Goal: Information Seeking & Learning: Check status

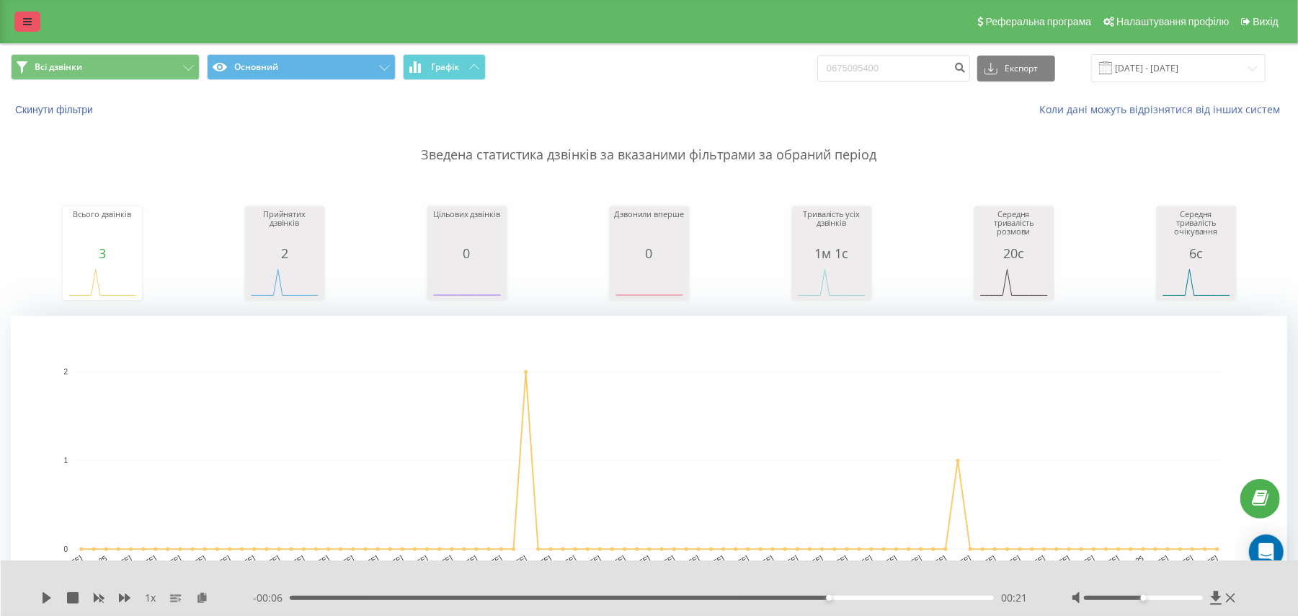
click at [23, 27] on icon at bounding box center [27, 22] width 9 height 10
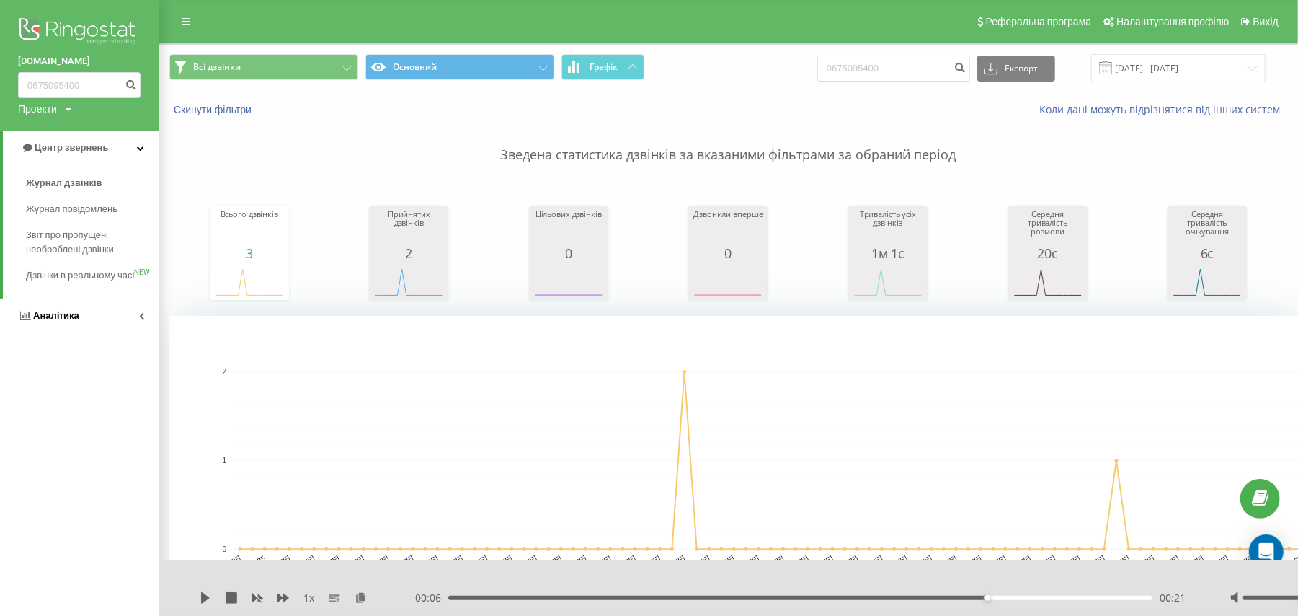
click at [65, 321] on span "Аналiтика" at bounding box center [56, 315] width 46 height 11
click at [68, 206] on div "Співробітники у реальному часі NEW" at bounding box center [79, 222] width 159 height 45
click at [68, 206] on link "Співробітники у реальному часі NEW" at bounding box center [92, 225] width 133 height 40
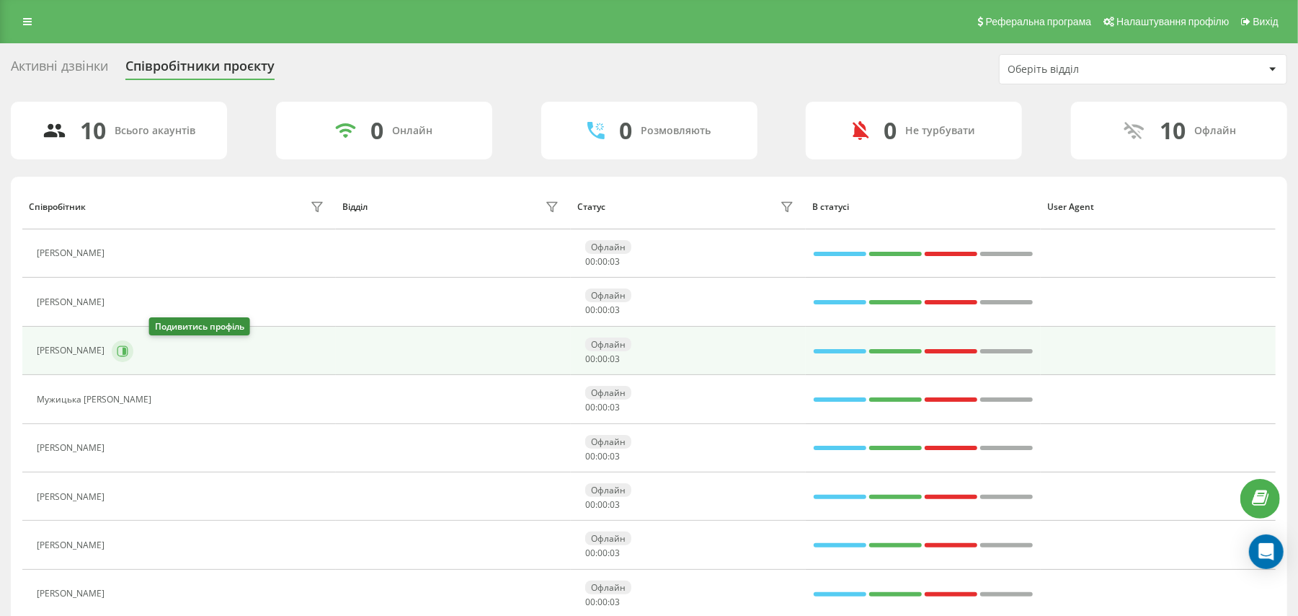
click at [133, 358] on button at bounding box center [123, 351] width 22 height 22
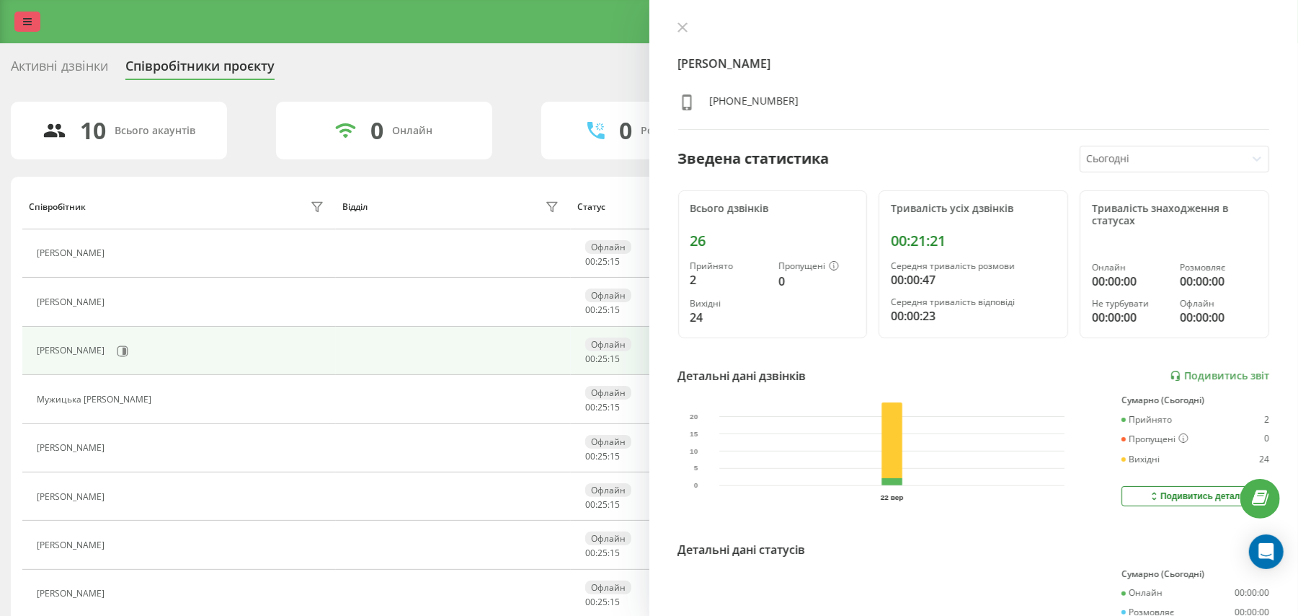
click at [27, 13] on link at bounding box center [27, 22] width 26 height 20
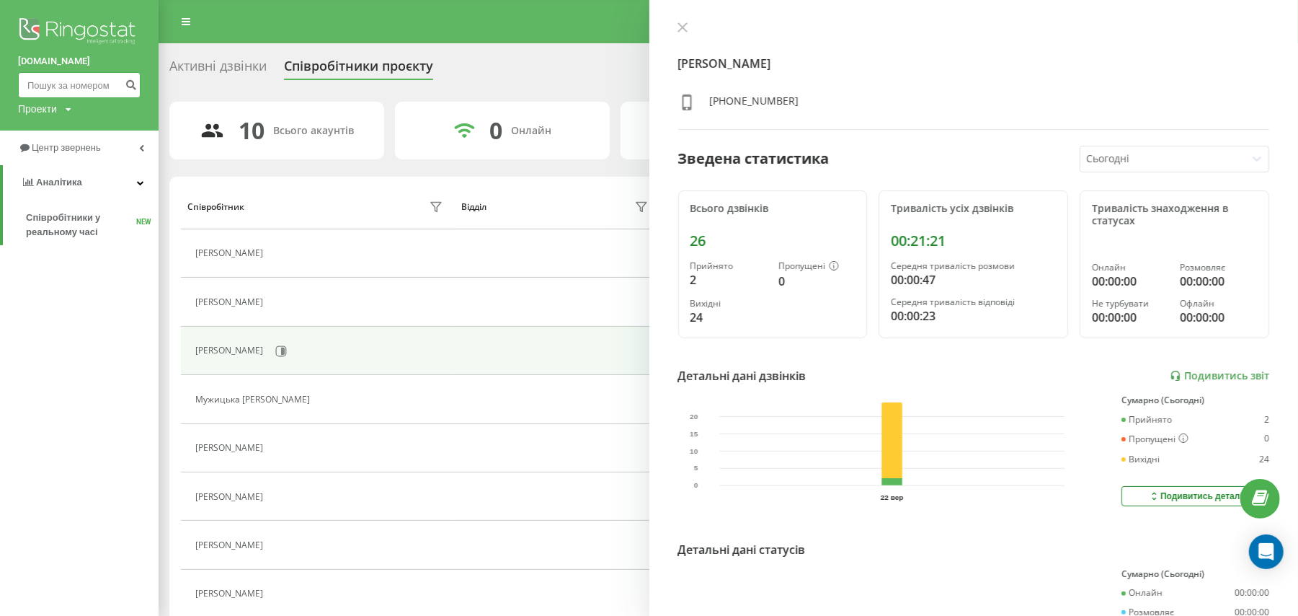
click at [102, 81] on input at bounding box center [79, 85] width 123 height 26
paste input "0975312540"
type input "0975312540"
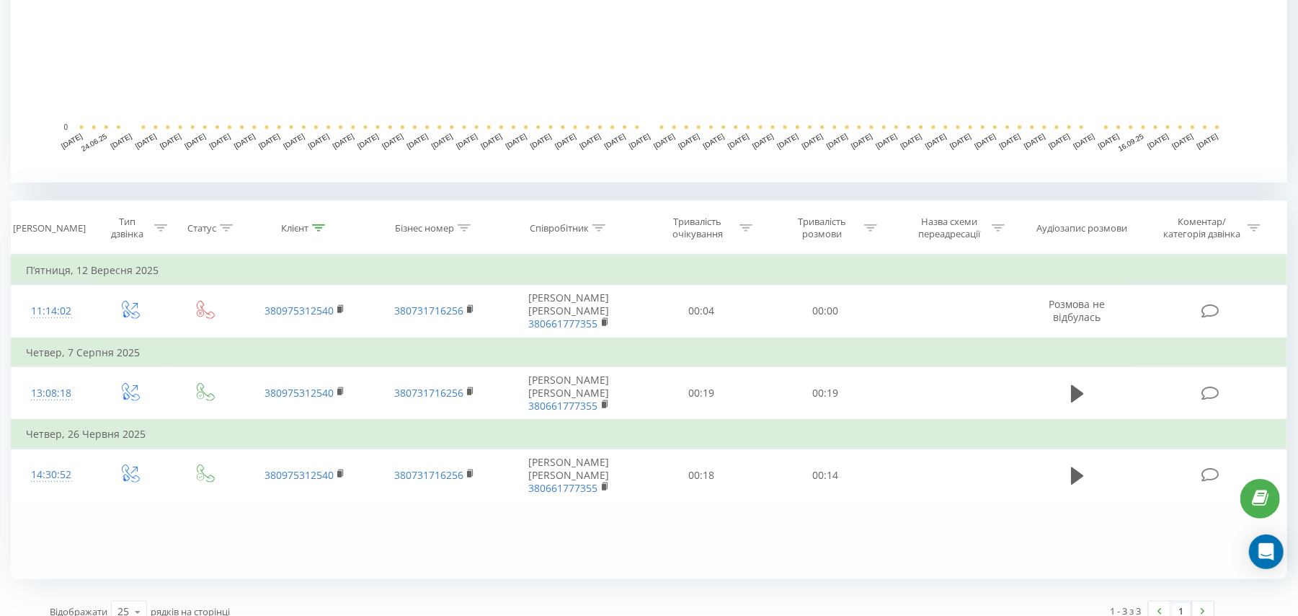
scroll to position [417, 0]
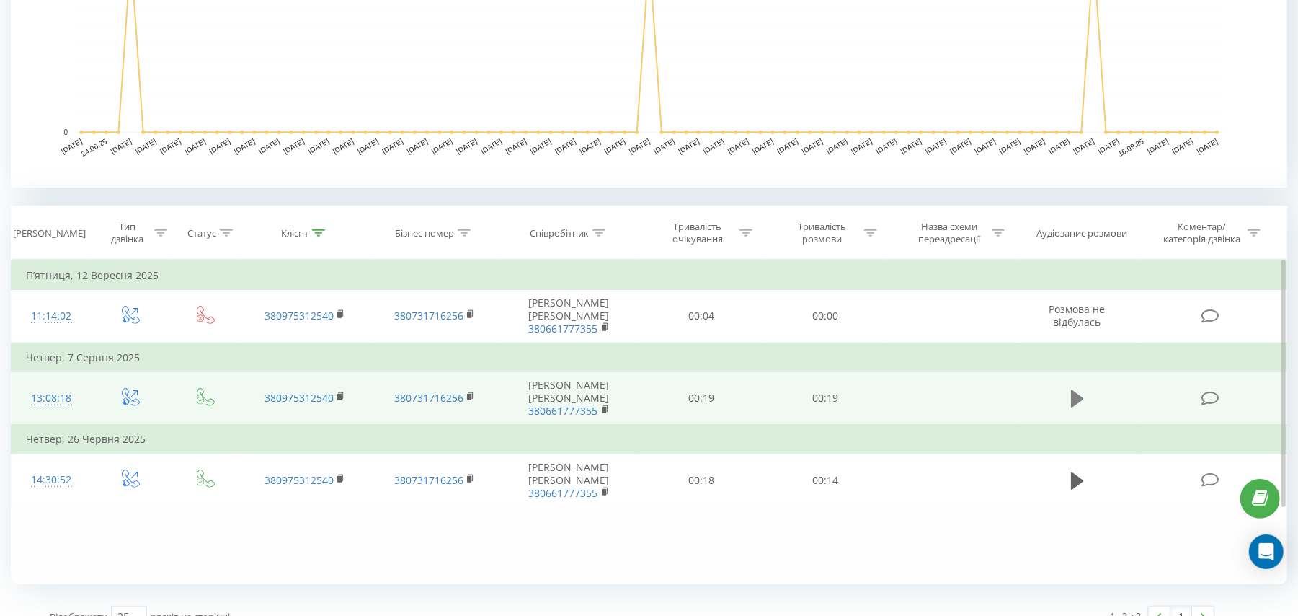
click at [1081, 392] on icon at bounding box center [1077, 399] width 13 height 20
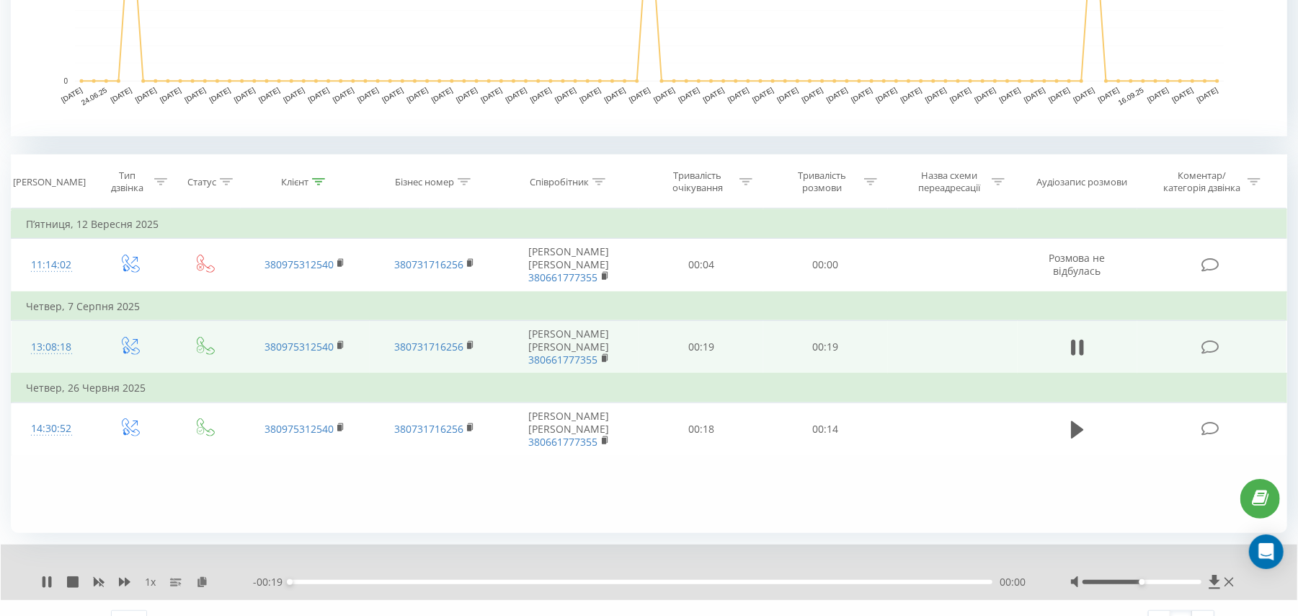
scroll to position [495, 0]
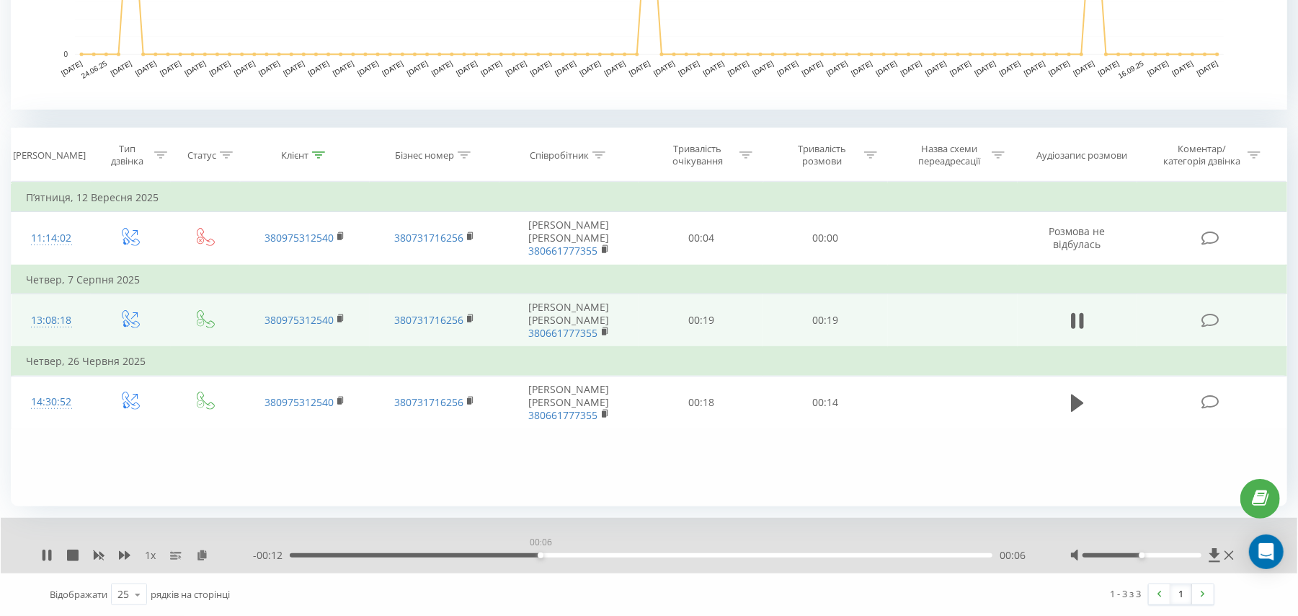
click at [540, 554] on div "00:06" at bounding box center [641, 555] width 703 height 4
click at [686, 557] on div "- 00:11 00:08 00:08" at bounding box center [644, 555] width 782 height 14
drag, startPoint x: 751, startPoint y: 558, endPoint x: 771, endPoint y: 554, distance: 19.9
click at [771, 554] on div "- 00:09 00:10 00:10" at bounding box center [644, 555] width 782 height 14
click at [771, 554] on div "00:13" at bounding box center [641, 555] width 703 height 4
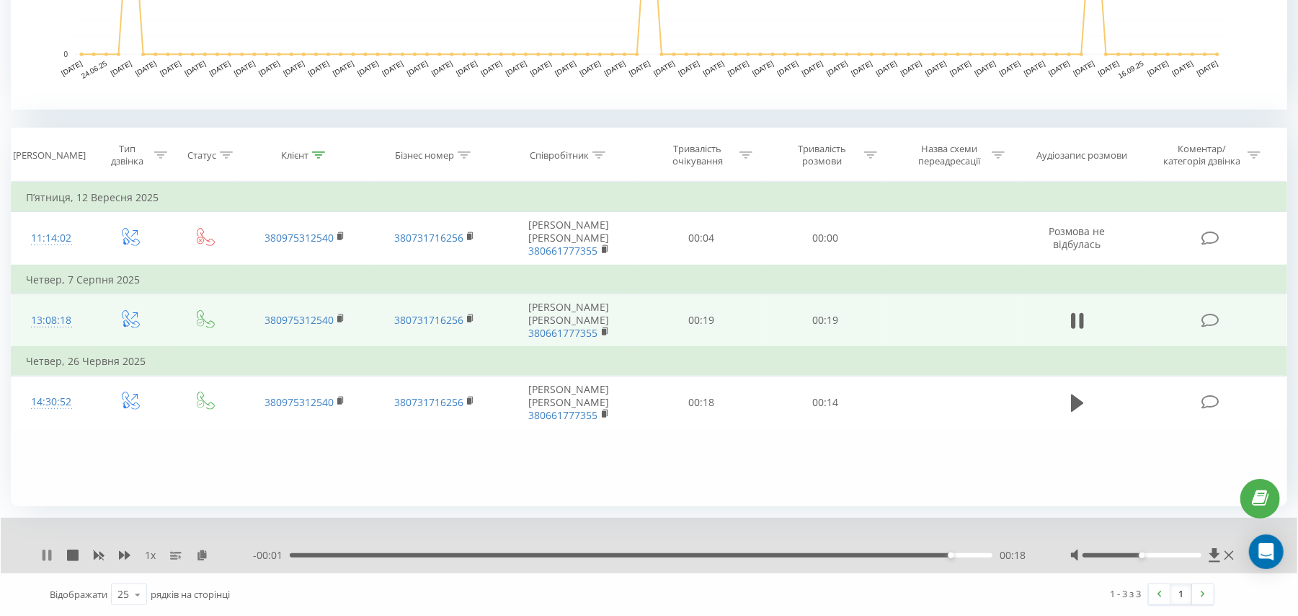
click at [46, 549] on icon at bounding box center [47, 555] width 12 height 12
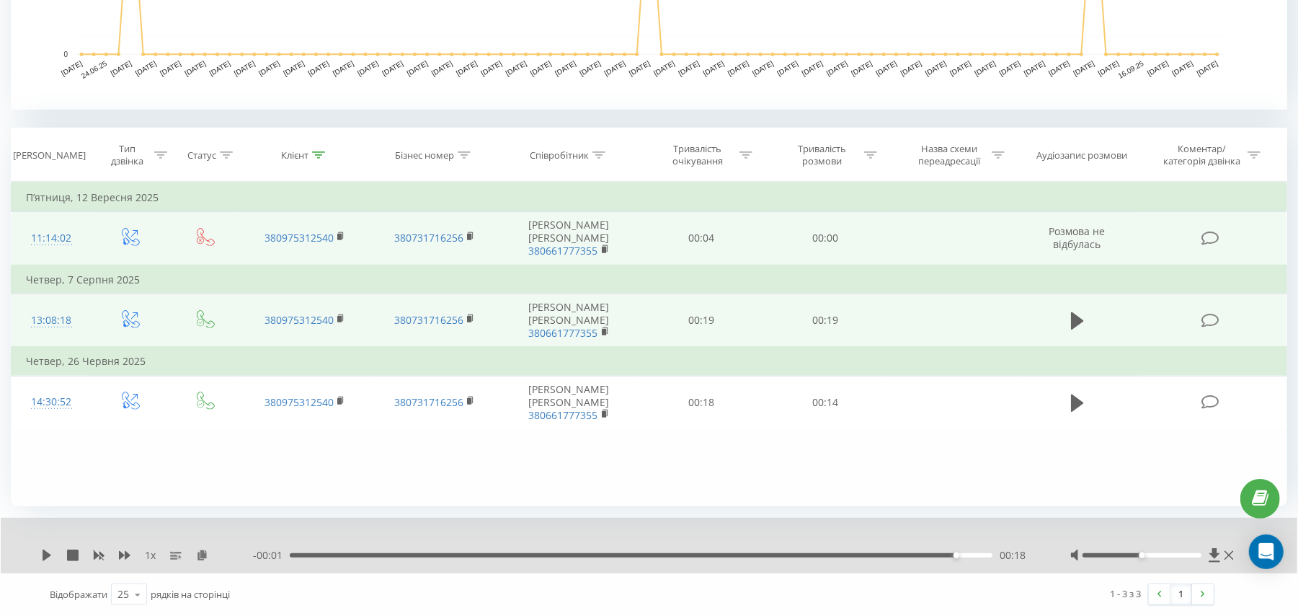
scroll to position [0, 0]
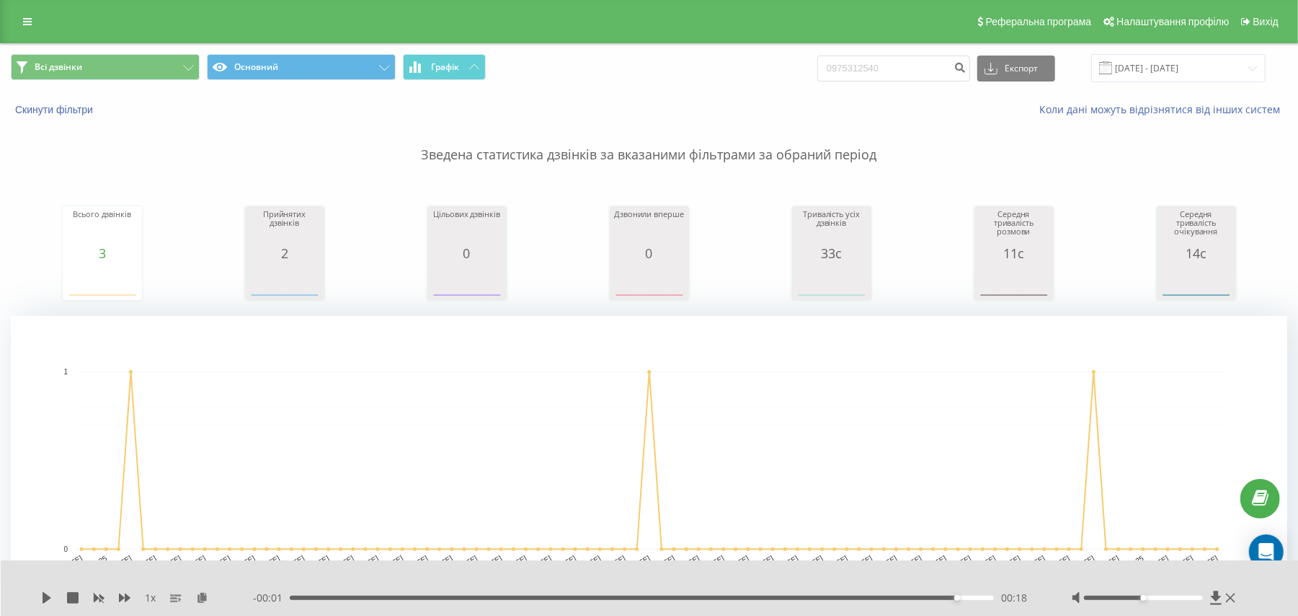
click at [316, 111] on div "Скинути фільтри" at bounding box center [244, 109] width 487 height 14
drag, startPoint x: 910, startPoint y: 61, endPoint x: 895, endPoint y: 62, distance: 15.2
click at [895, 62] on input "0975312540" at bounding box center [894, 69] width 153 height 26
type input "0"
paste input "+380688636876"
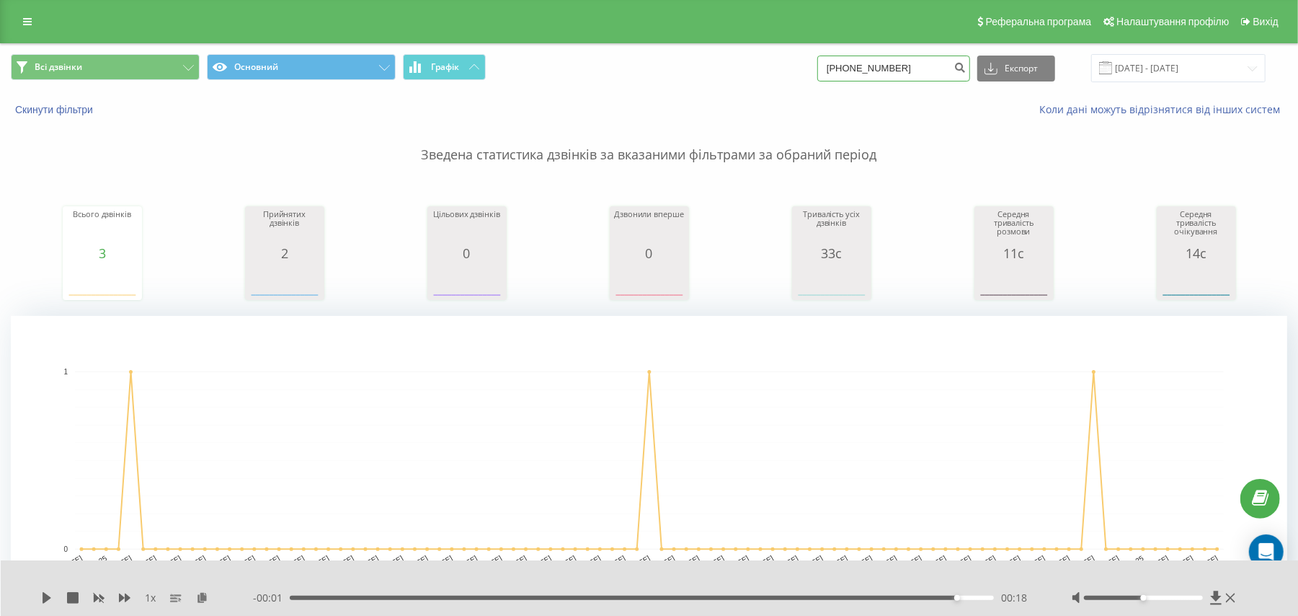
click at [855, 75] on input "+380688636876" at bounding box center [894, 69] width 153 height 26
type input "0688636876"
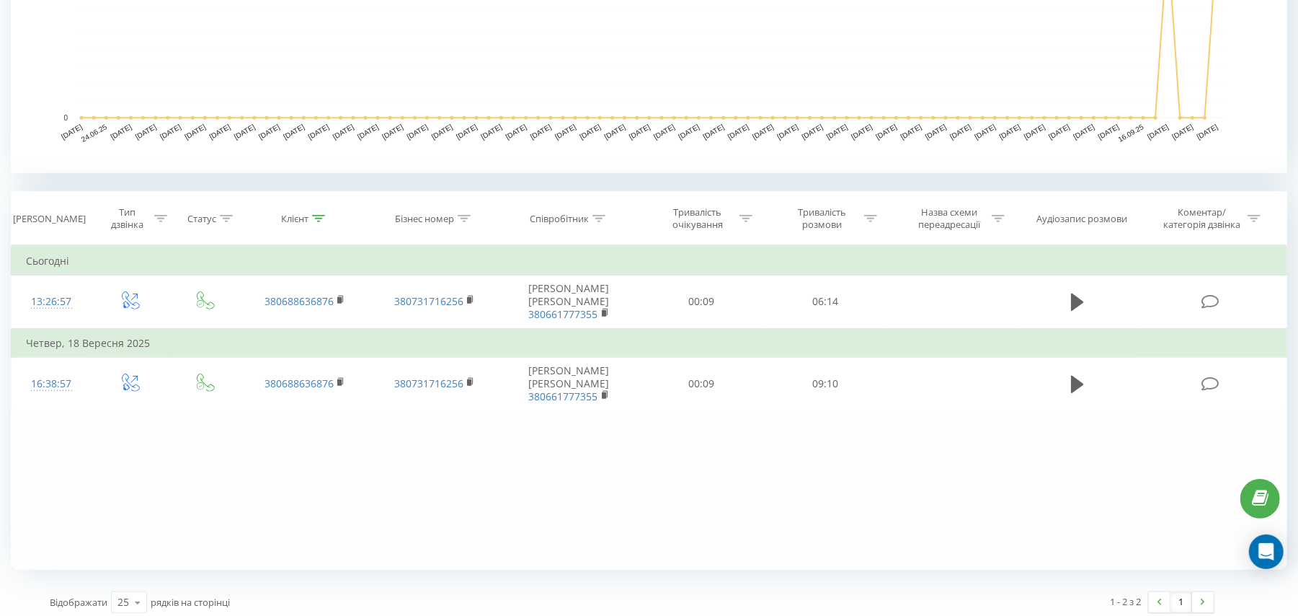
scroll to position [439, 0]
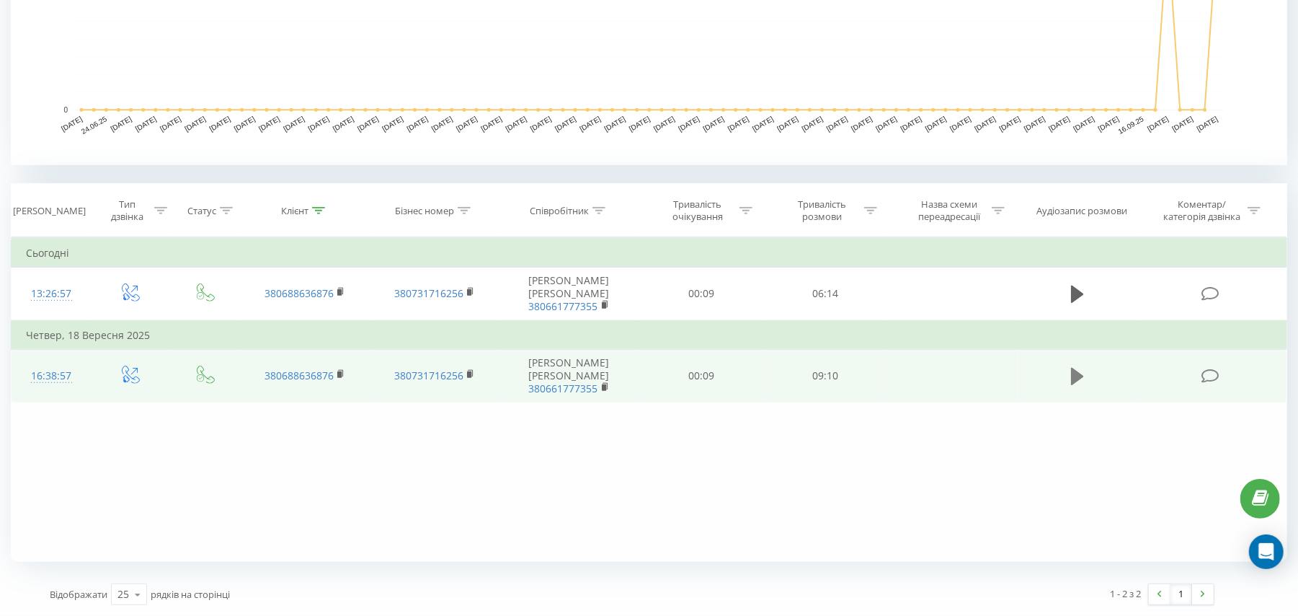
click at [1067, 369] on button at bounding box center [1078, 377] width 22 height 22
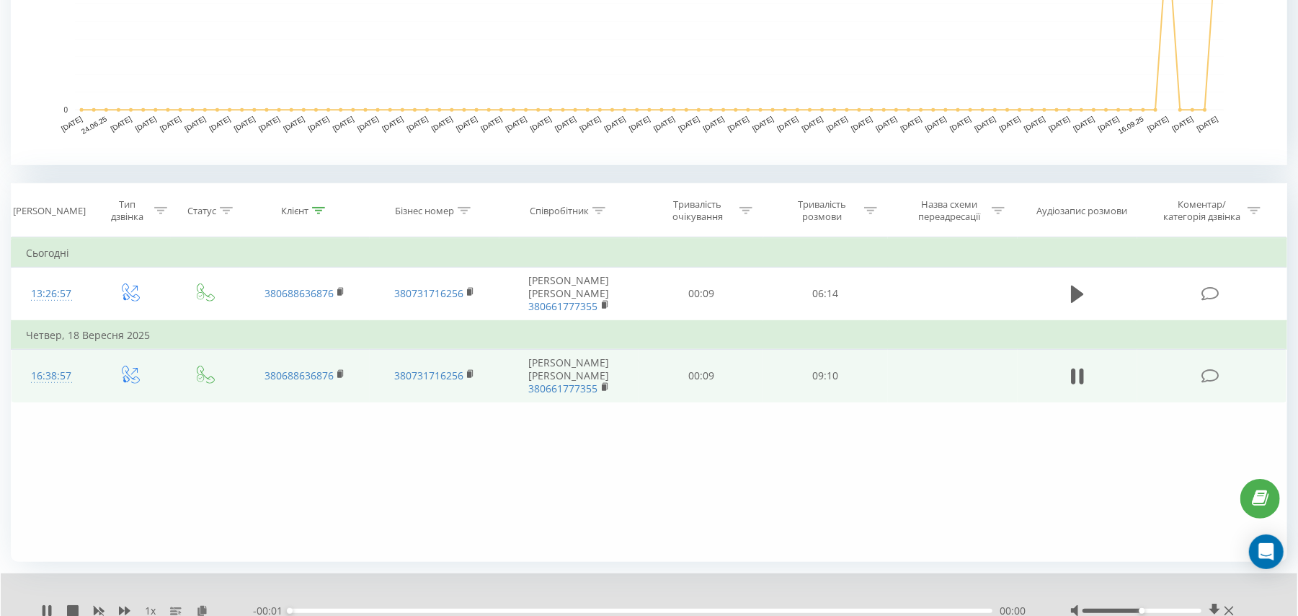
scroll to position [495, 0]
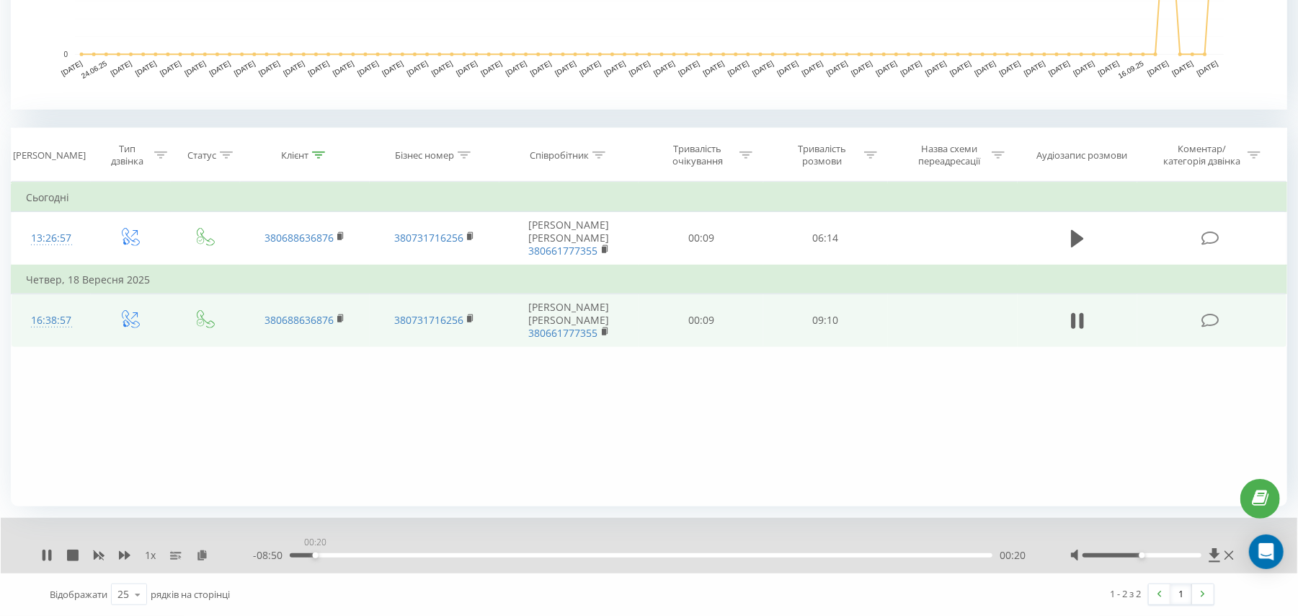
click at [315, 554] on div "00:20" at bounding box center [641, 555] width 703 height 4
click at [324, 554] on div "00:21" at bounding box center [641, 555] width 703 height 4
click at [344, 555] on div "00:42" at bounding box center [641, 555] width 703 height 4
click at [358, 555] on div "00:46" at bounding box center [641, 555] width 703 height 4
click at [364, 554] on div "00:55" at bounding box center [641, 555] width 703 height 4
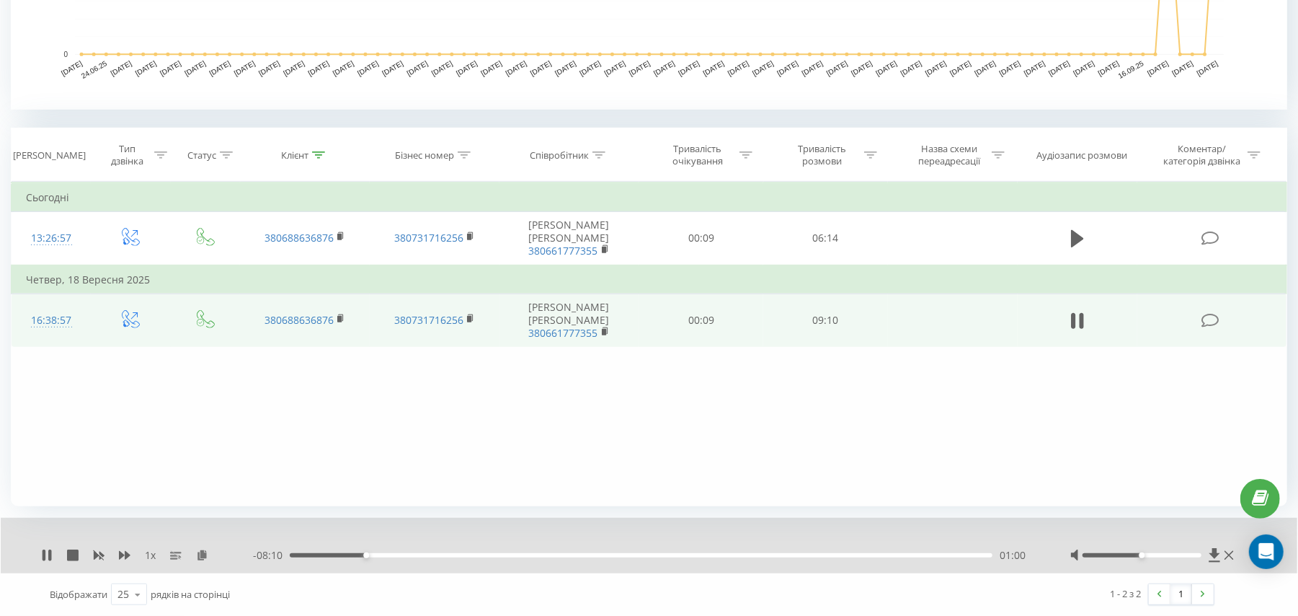
click at [145, 554] on span "1 x" at bounding box center [150, 555] width 11 height 14
click at [149, 557] on span "1 x" at bounding box center [150, 555] width 11 height 14
click at [122, 560] on icon at bounding box center [125, 555] width 12 height 12
click at [398, 554] on div "01:24" at bounding box center [641, 555] width 703 height 4
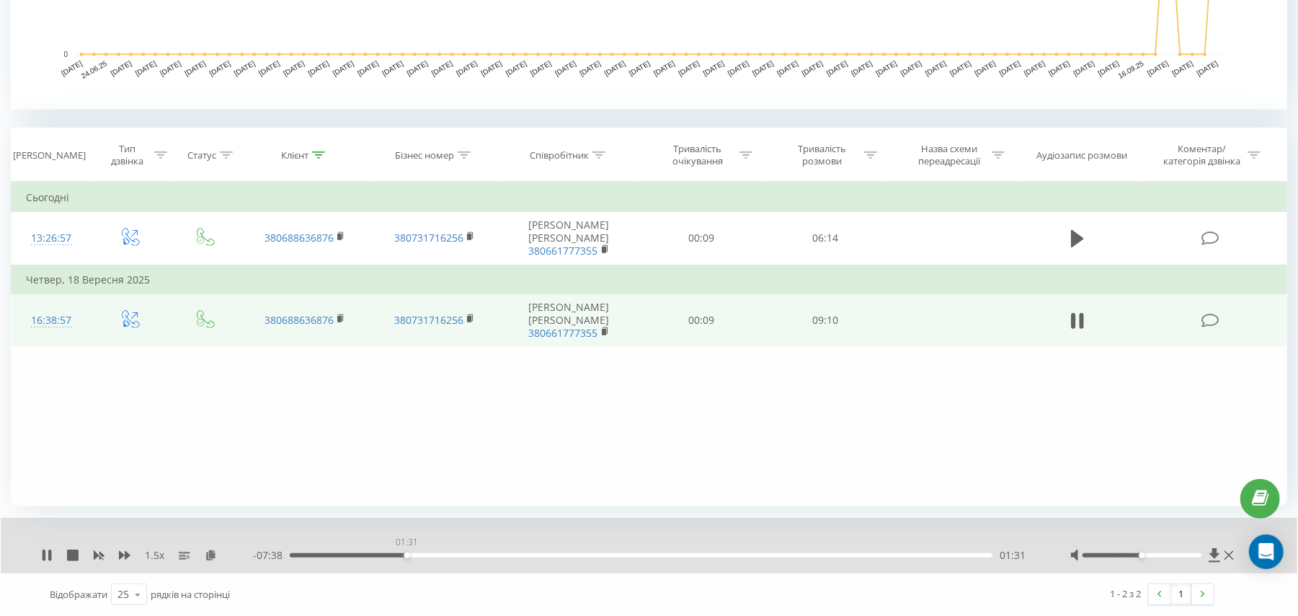
click at [407, 555] on div "01:31" at bounding box center [641, 555] width 703 height 4
click at [414, 555] on div "01:33" at bounding box center [641, 555] width 703 height 4
click at [425, 554] on div "01:39" at bounding box center [641, 555] width 703 height 4
click at [47, 554] on icon at bounding box center [47, 555] width 12 height 12
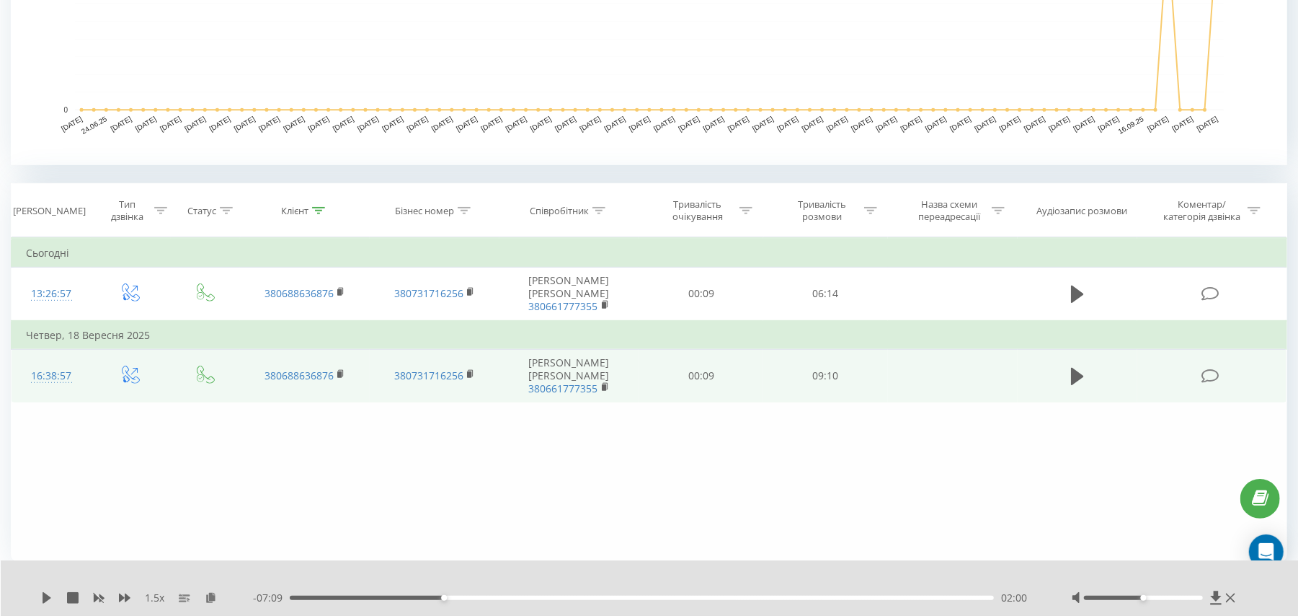
scroll to position [0, 0]
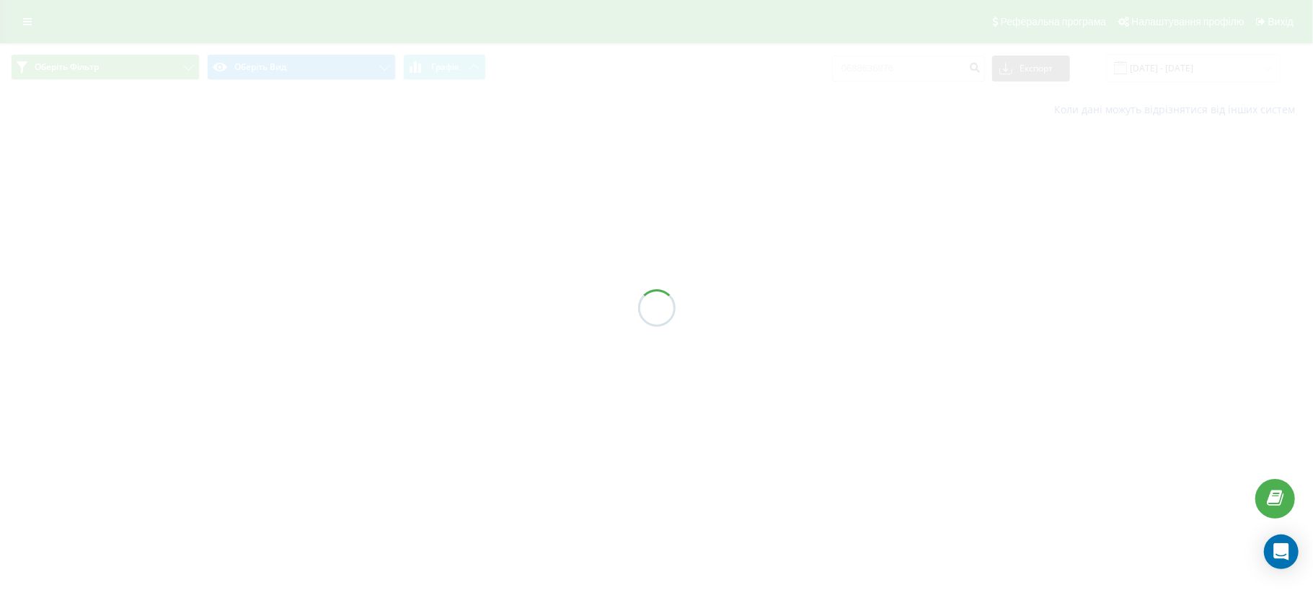
click at [19, 12] on div at bounding box center [656, 308] width 1313 height 616
click at [19, 13] on div at bounding box center [656, 308] width 1313 height 616
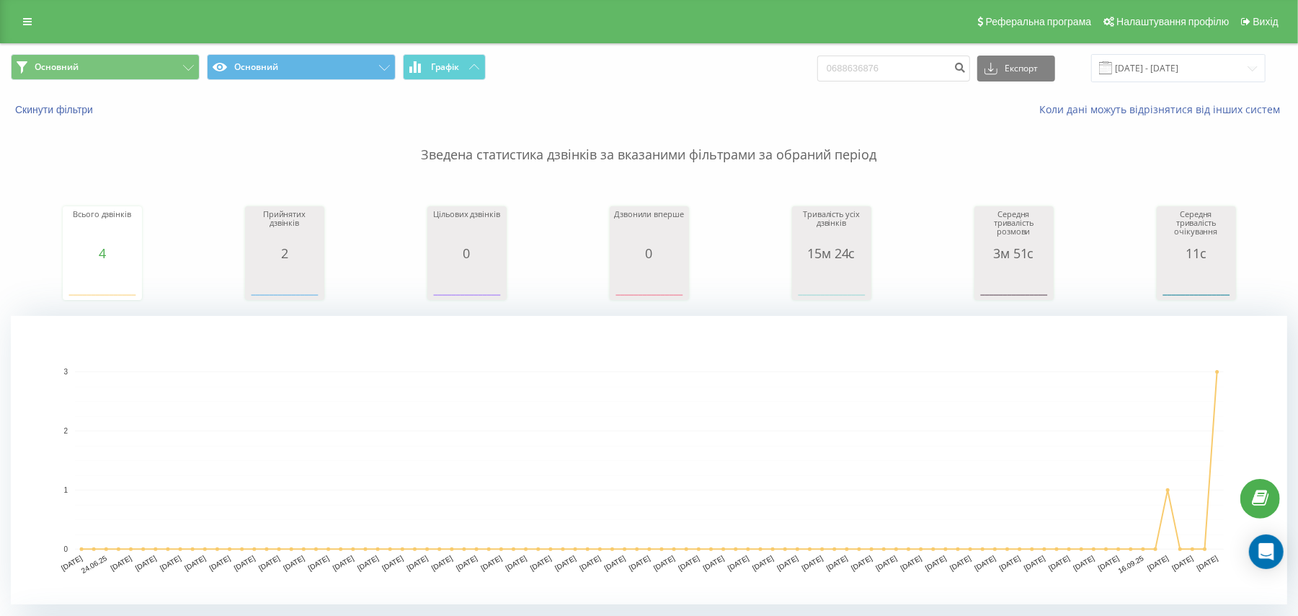
click at [19, 13] on link at bounding box center [27, 22] width 26 height 20
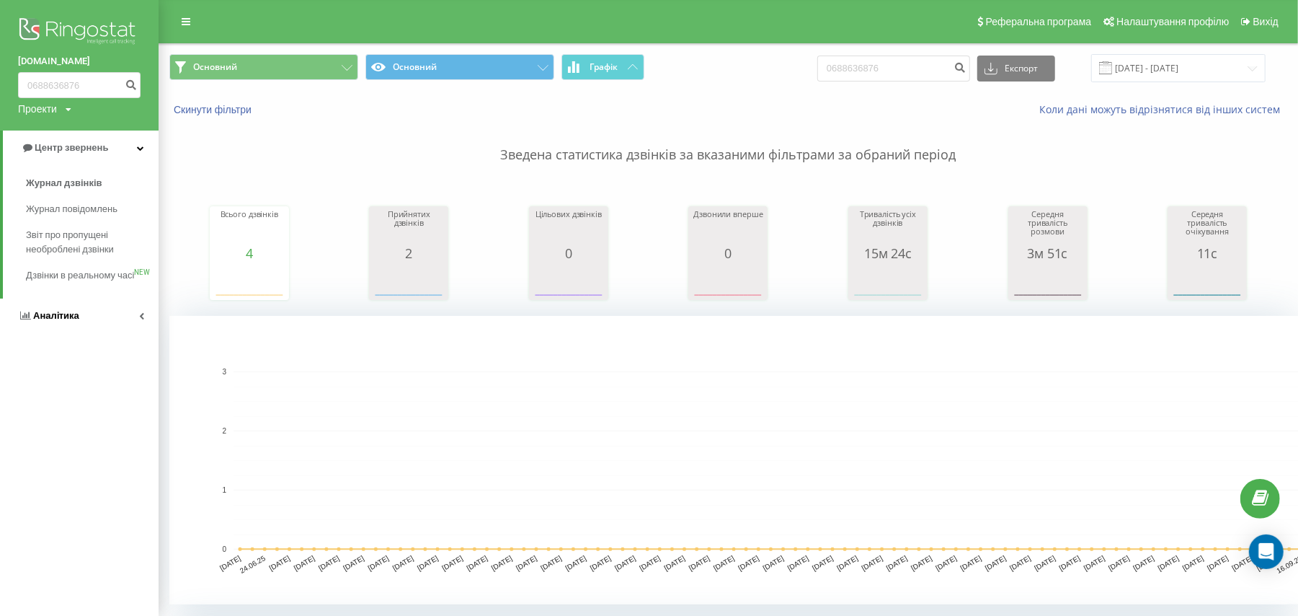
click at [48, 319] on link "Аналiтика" at bounding box center [79, 315] width 159 height 35
click at [78, 242] on link "Співробітники у реальному часі NEW" at bounding box center [92, 225] width 133 height 40
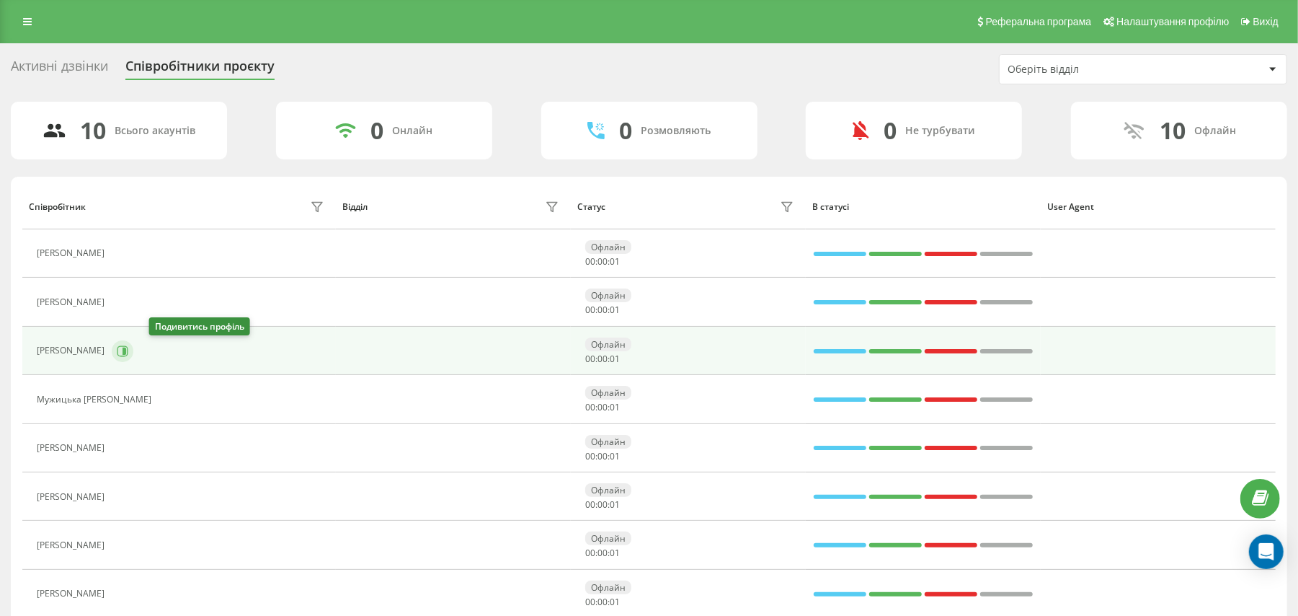
click at [133, 350] on button at bounding box center [123, 351] width 22 height 22
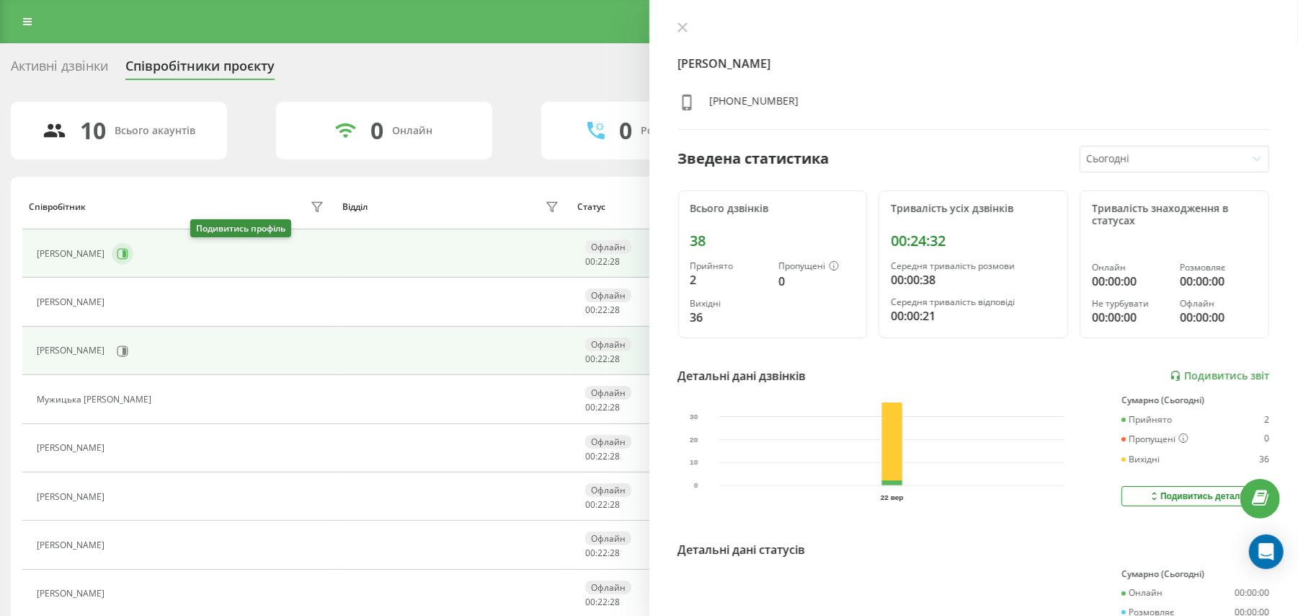
click at [133, 247] on button at bounding box center [123, 254] width 22 height 22
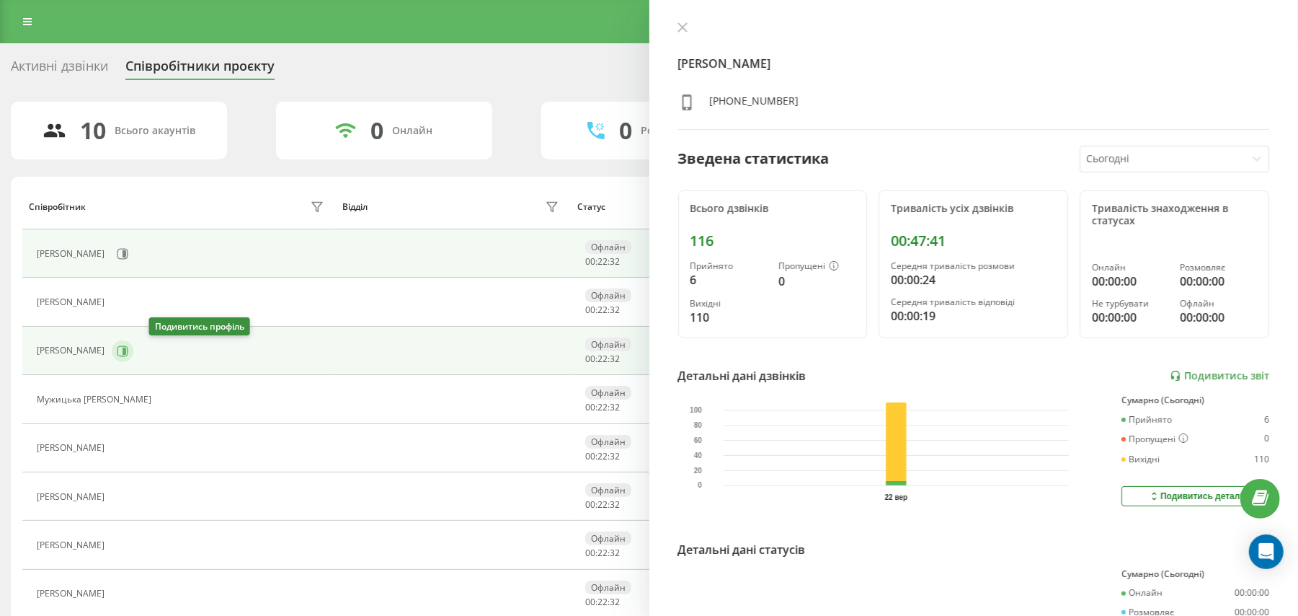
click at [133, 359] on button at bounding box center [123, 351] width 22 height 22
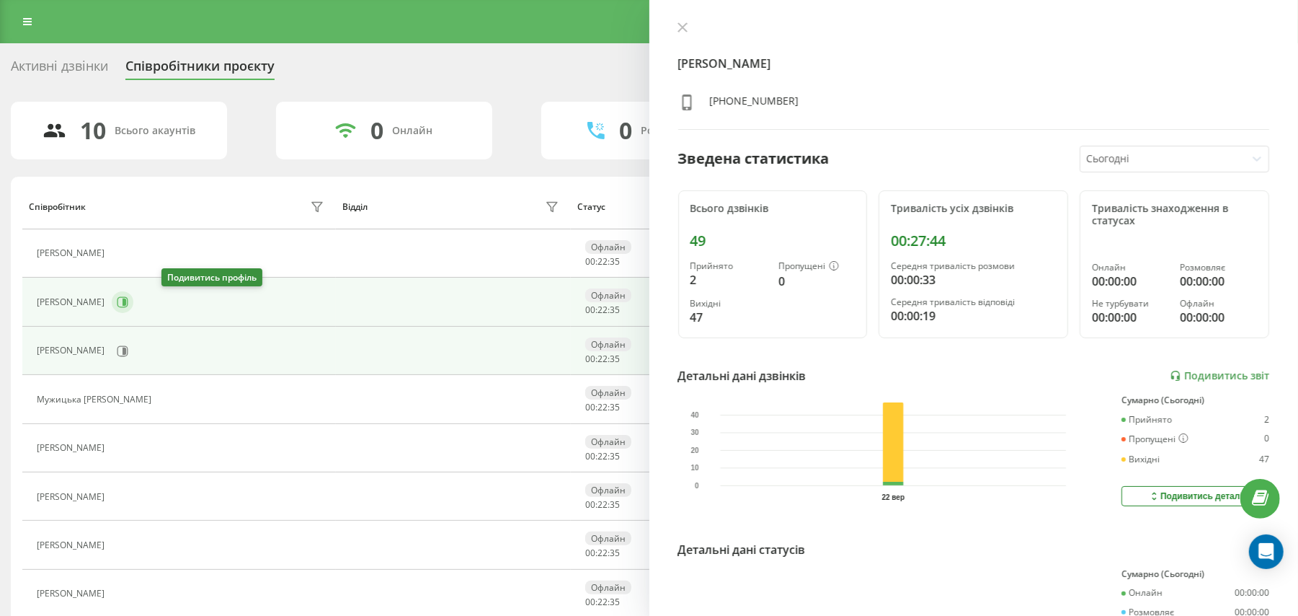
click at [133, 293] on button at bounding box center [123, 302] width 22 height 22
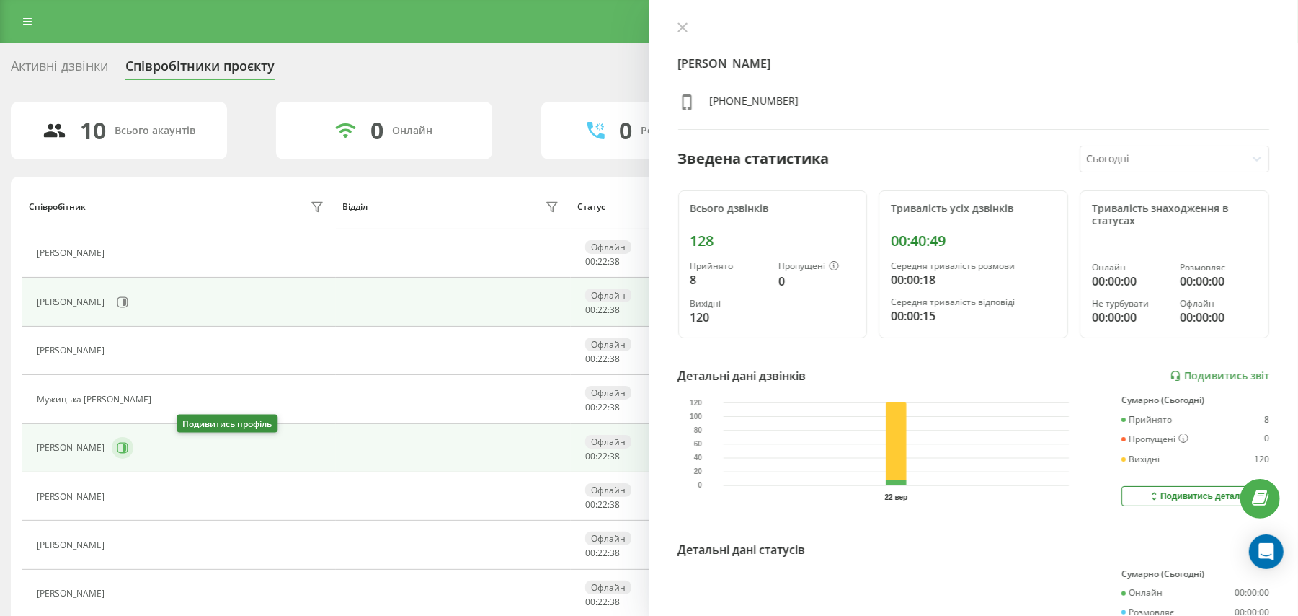
click at [128, 447] on icon at bounding box center [123, 448] width 12 height 12
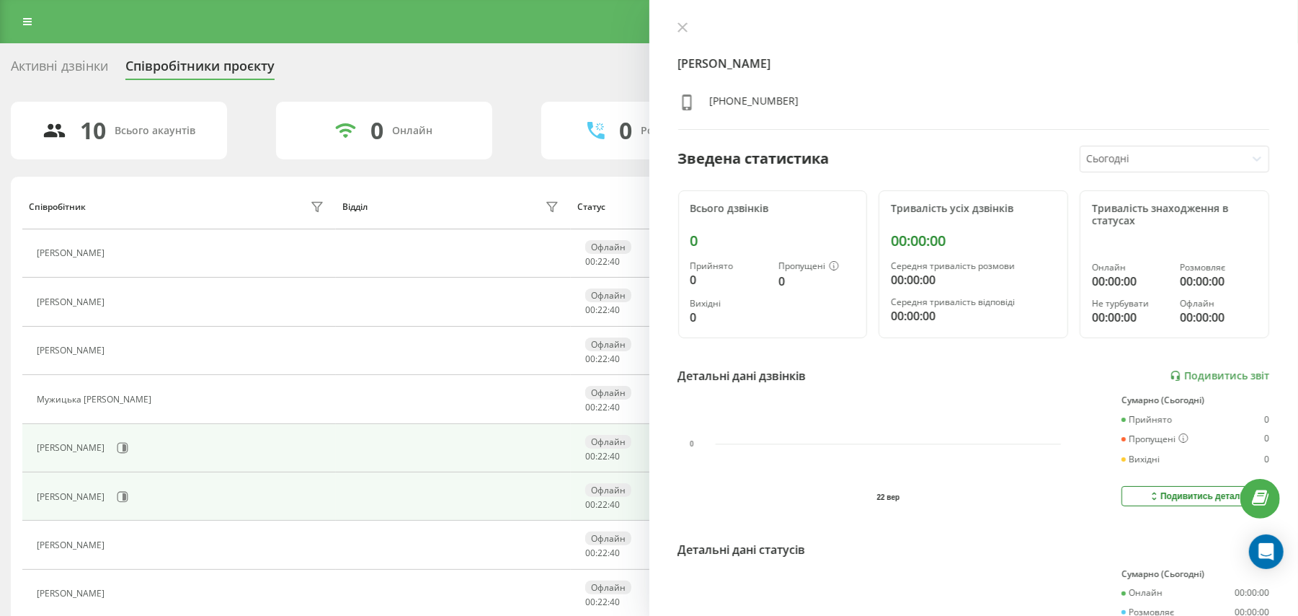
click at [212, 513] on td "[PERSON_NAME]" at bounding box center [179, 496] width 314 height 48
click at [133, 505] on button at bounding box center [123, 497] width 22 height 22
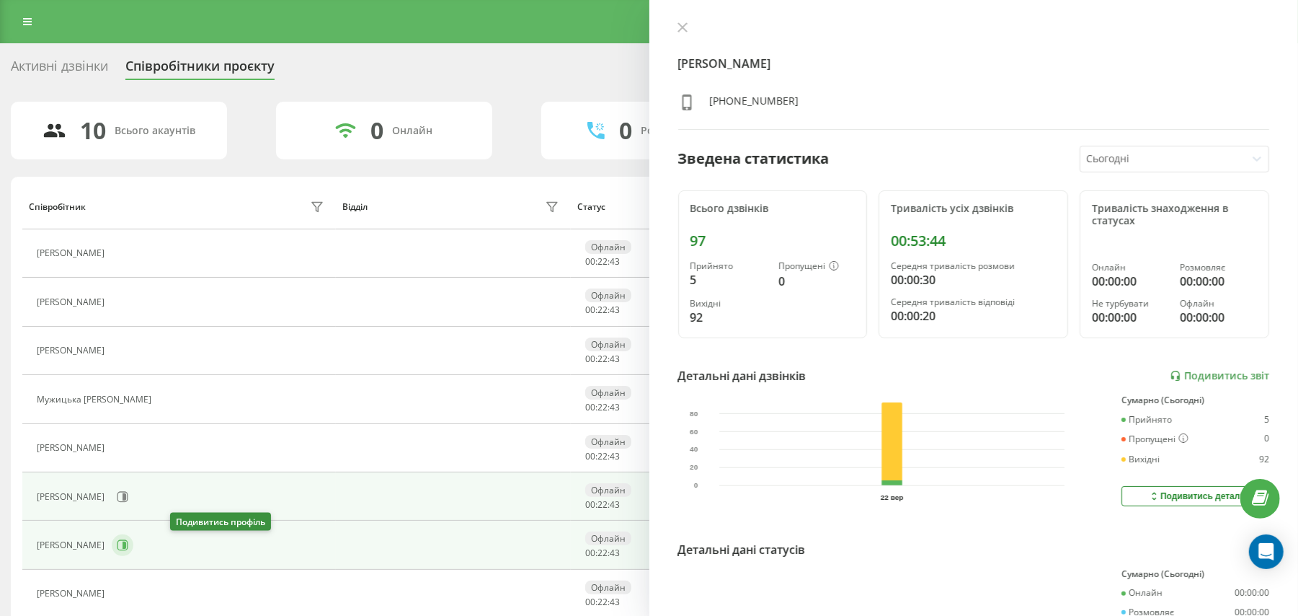
click at [133, 554] on button at bounding box center [123, 545] width 22 height 22
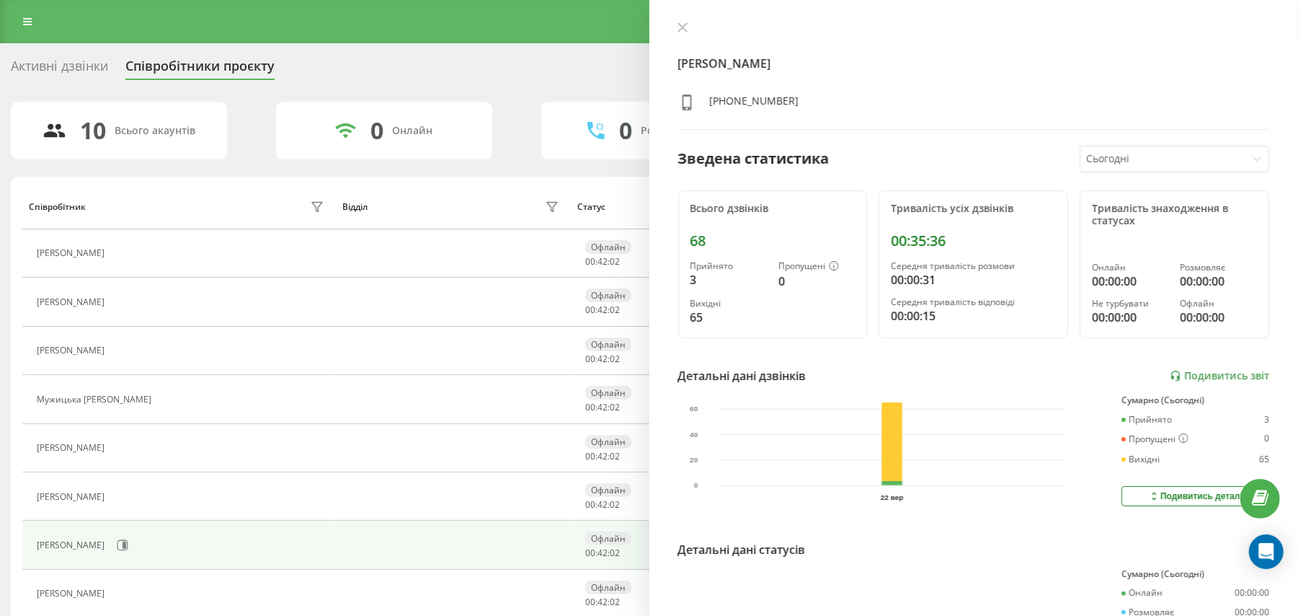
click at [38, 33] on div "Реферальна програма Налаштування профілю Вихід" at bounding box center [649, 21] width 1298 height 43
drag, startPoint x: 40, startPoint y: 29, endPoint x: 27, endPoint y: 20, distance: 16.2
click at [27, 20] on div "Реферальна програма Налаштування профілю Вихід" at bounding box center [649, 21] width 1298 height 43
click at [27, 20] on icon at bounding box center [27, 22] width 9 height 10
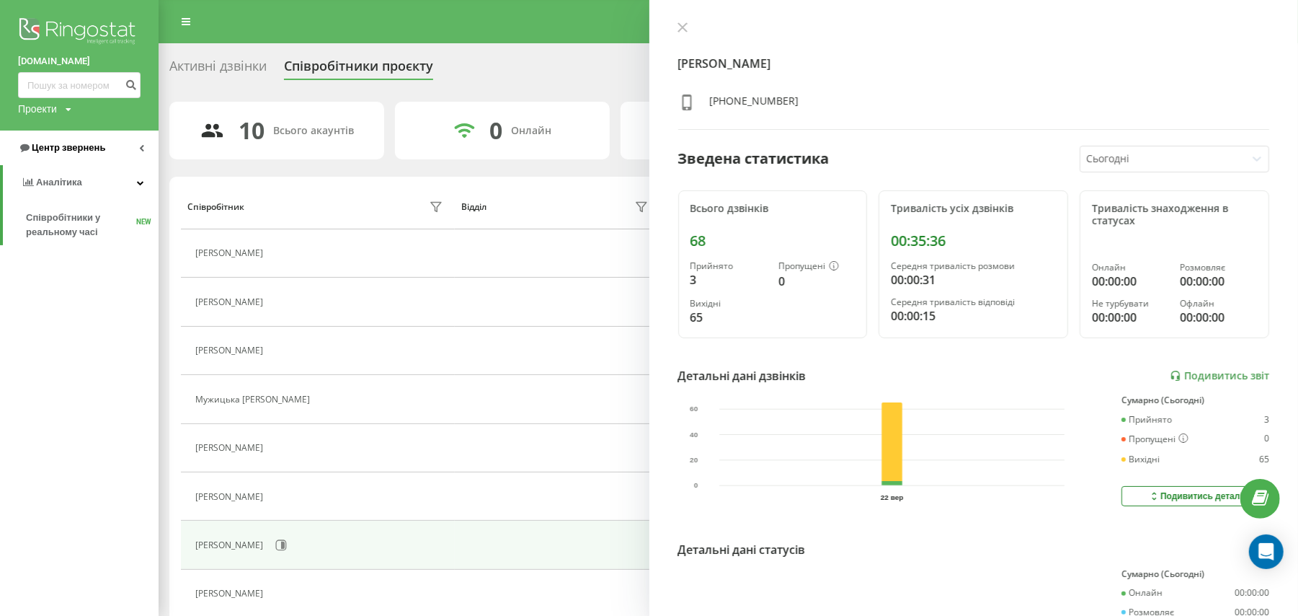
click at [98, 161] on link "Центр звернень" at bounding box center [79, 147] width 159 height 35
click at [62, 186] on span "Журнал дзвінків" at bounding box center [64, 183] width 76 height 14
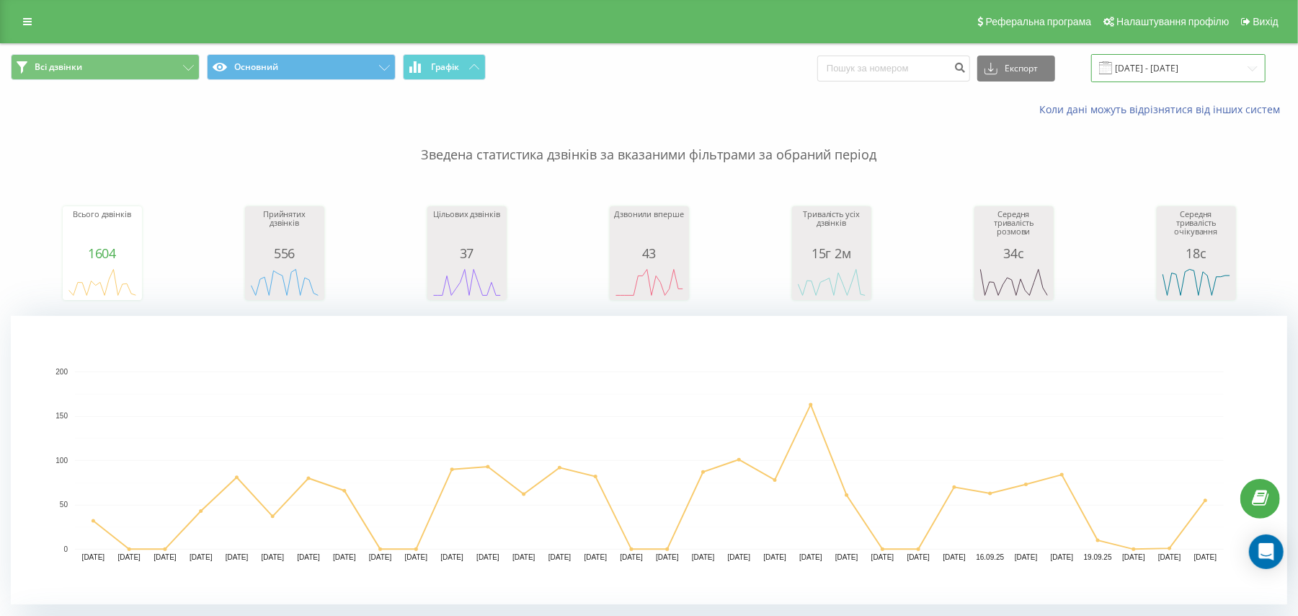
click at [1134, 58] on input "[DATE] - [DATE]" at bounding box center [1179, 68] width 174 height 28
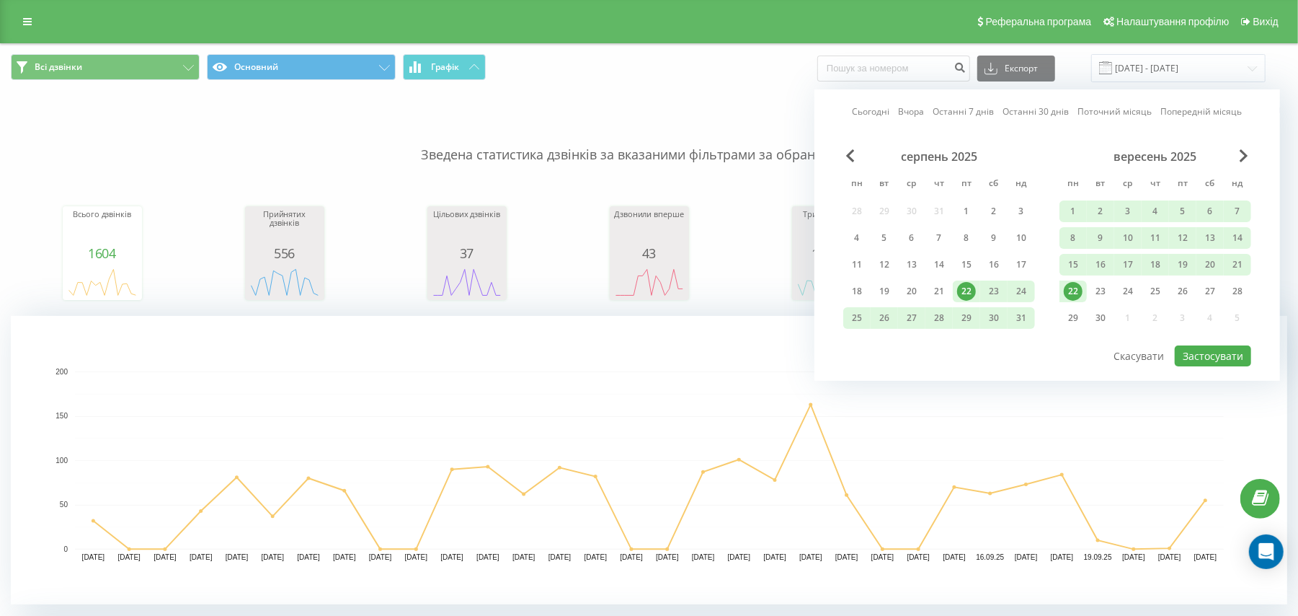
click at [1077, 286] on div "22" at bounding box center [1073, 291] width 19 height 19
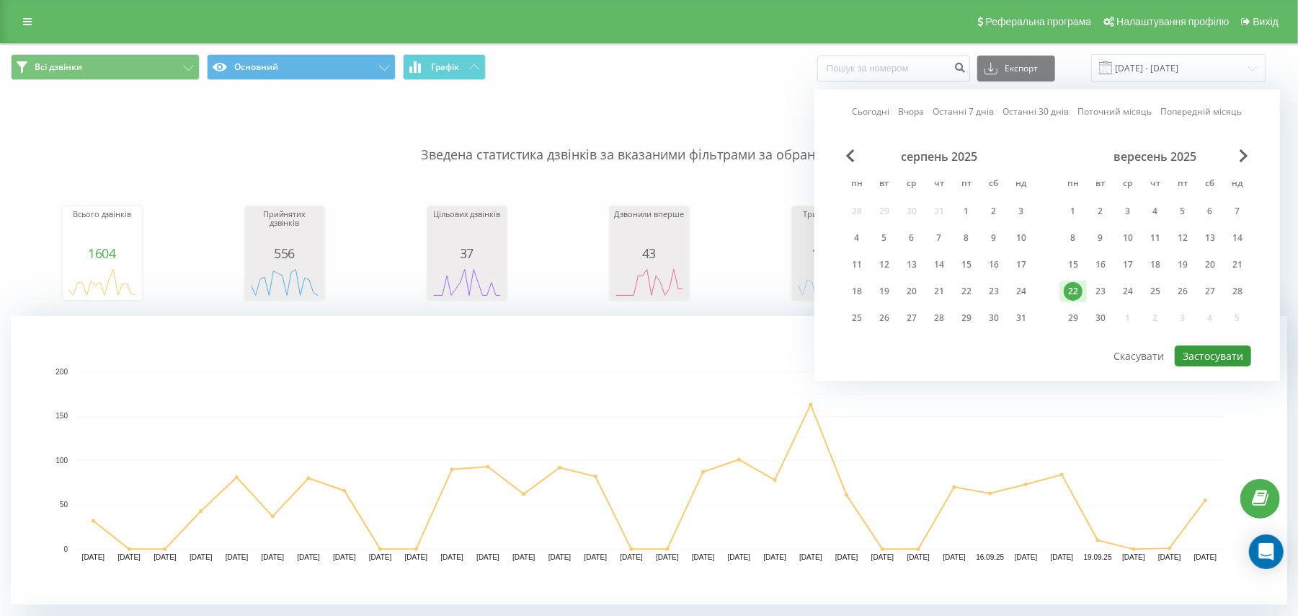
click at [1216, 348] on button "Застосувати" at bounding box center [1213, 355] width 76 height 21
type input "[DATE] - [DATE]"
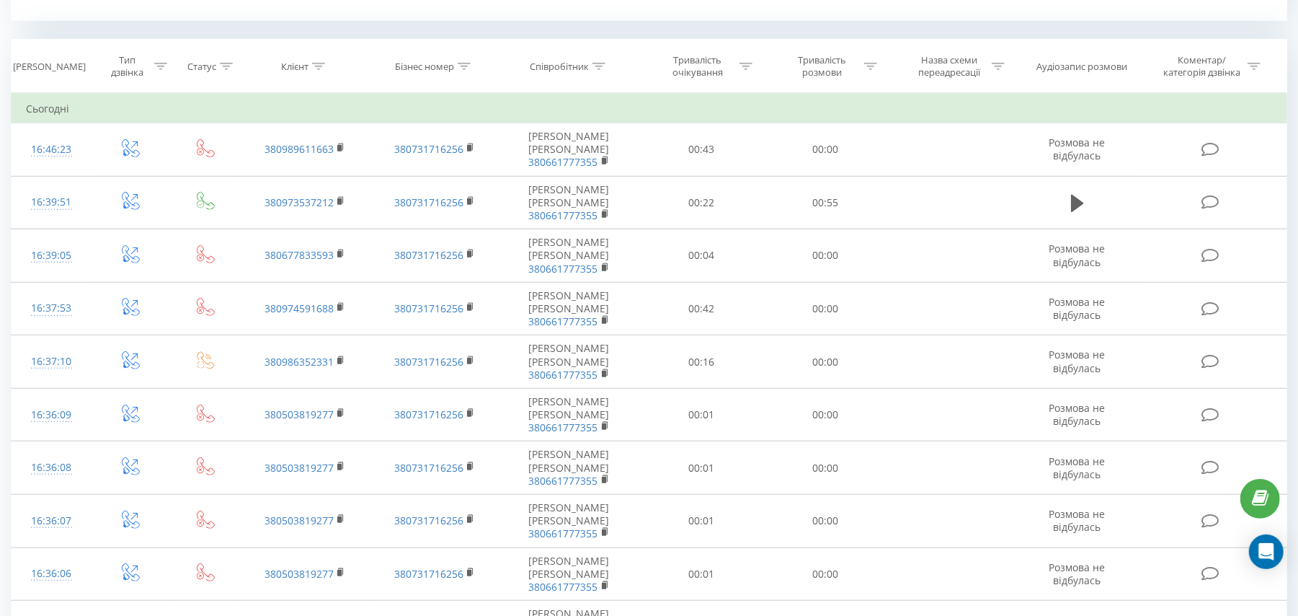
scroll to position [607, 0]
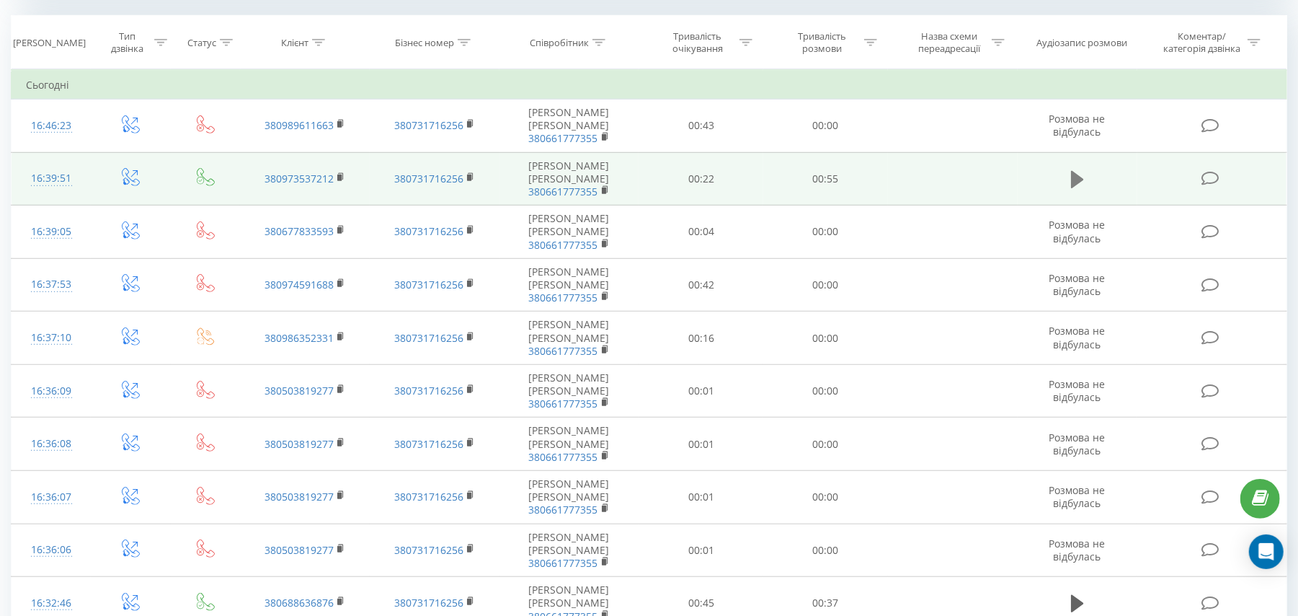
click at [1081, 169] on button at bounding box center [1078, 180] width 22 height 22
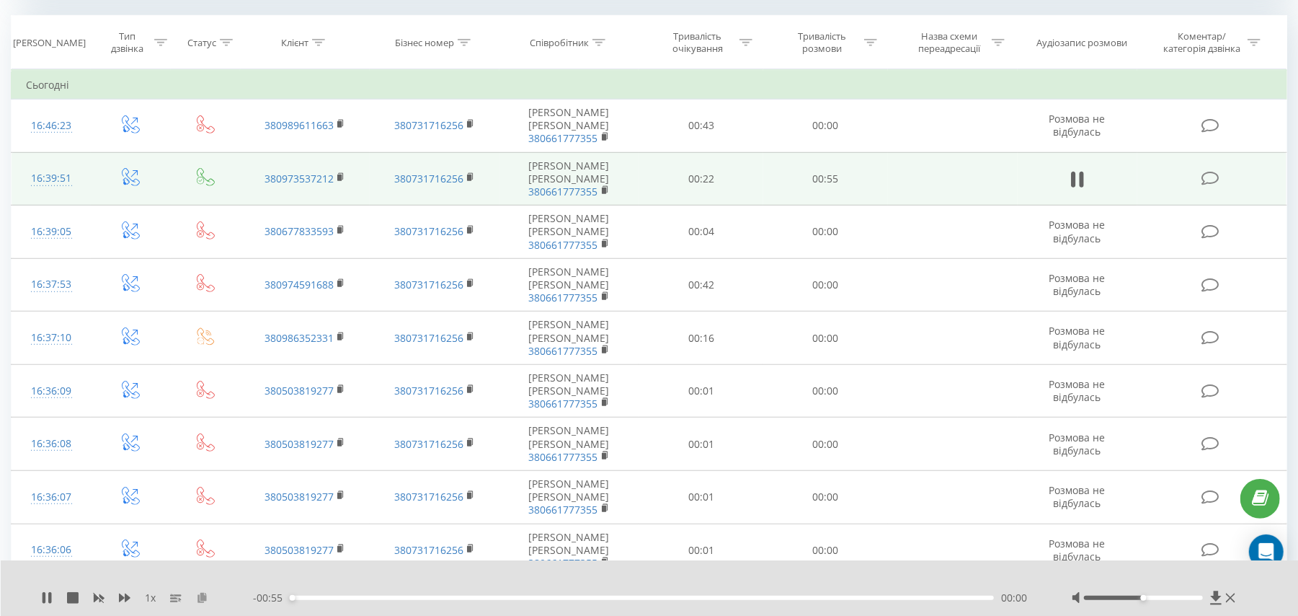
click at [196, 594] on icon at bounding box center [202, 597] width 12 height 10
click at [44, 596] on icon at bounding box center [44, 598] width 3 height 12
click at [338, 176] on rect at bounding box center [339, 177] width 4 height 6
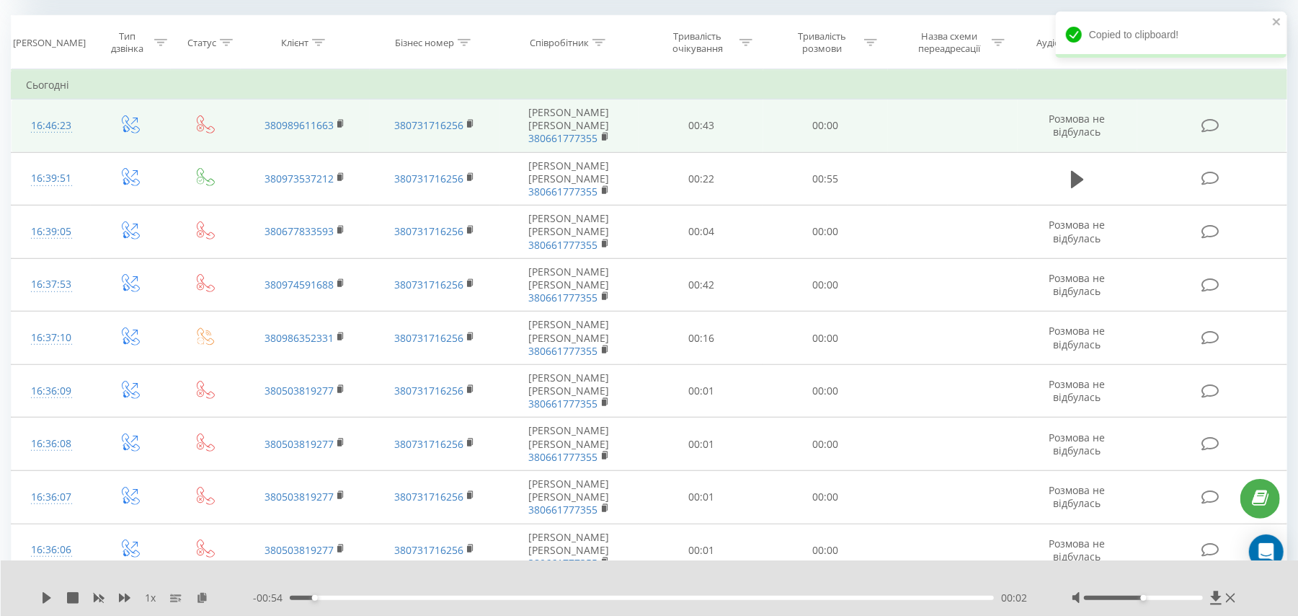
scroll to position [0, 0]
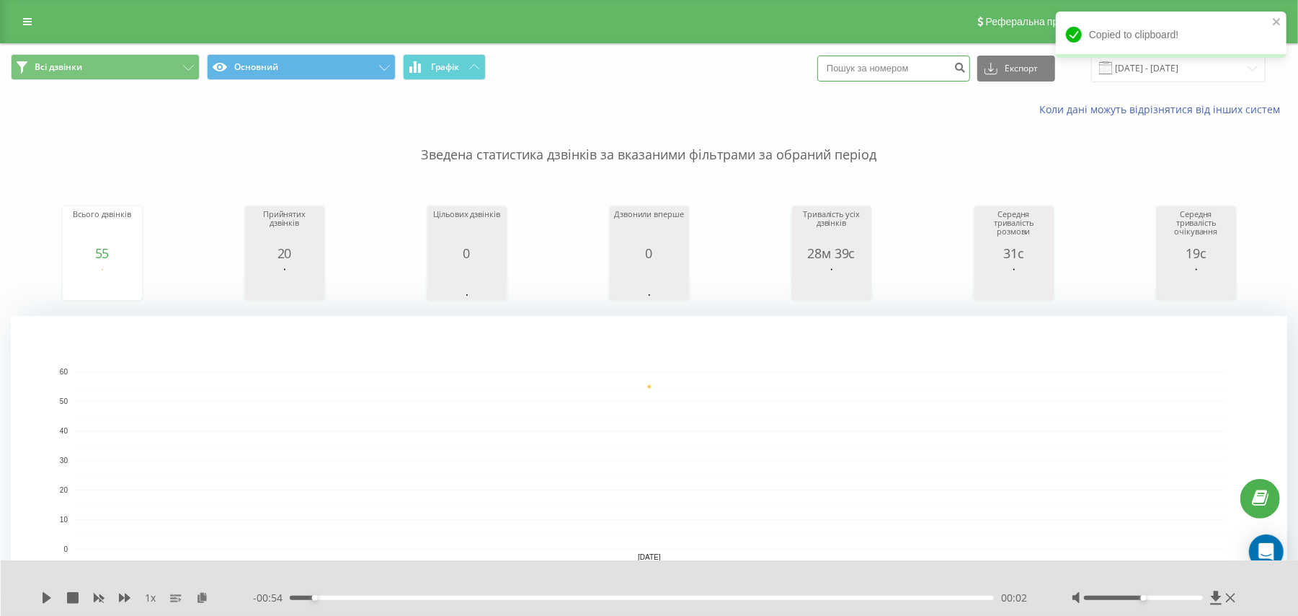
click at [885, 63] on input at bounding box center [894, 69] width 153 height 26
paste input "[PHONE_NUMBER]"
click at [857, 70] on input "[PHONE_NUMBER]" at bounding box center [894, 69] width 153 height 26
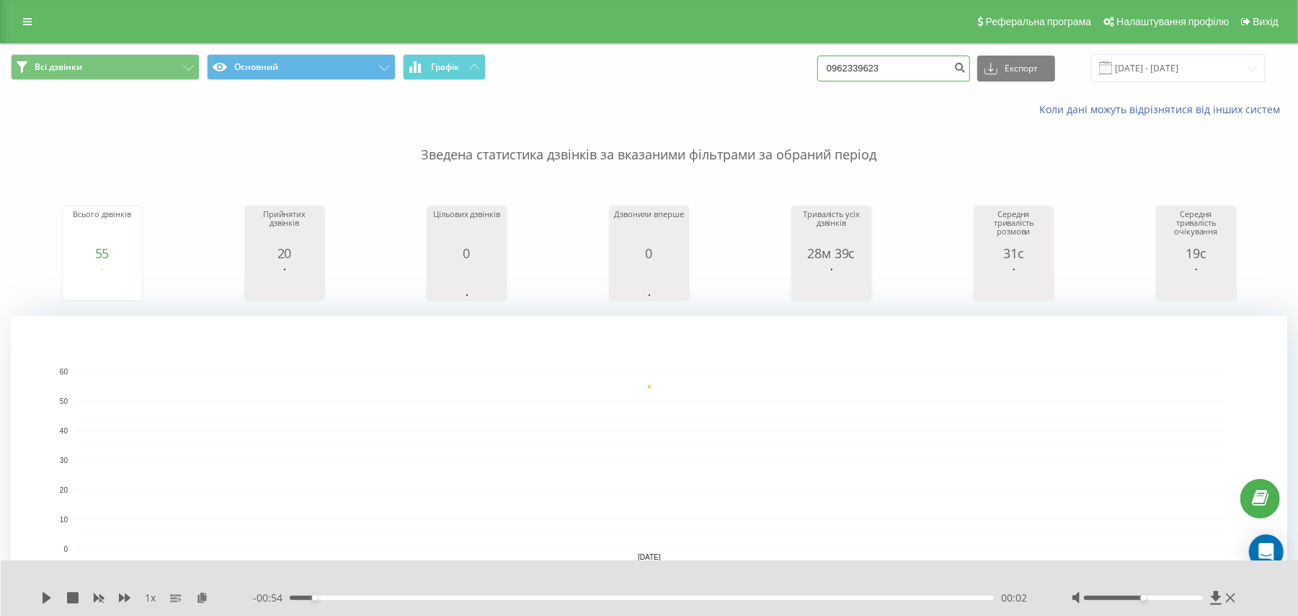
type input "0962339623"
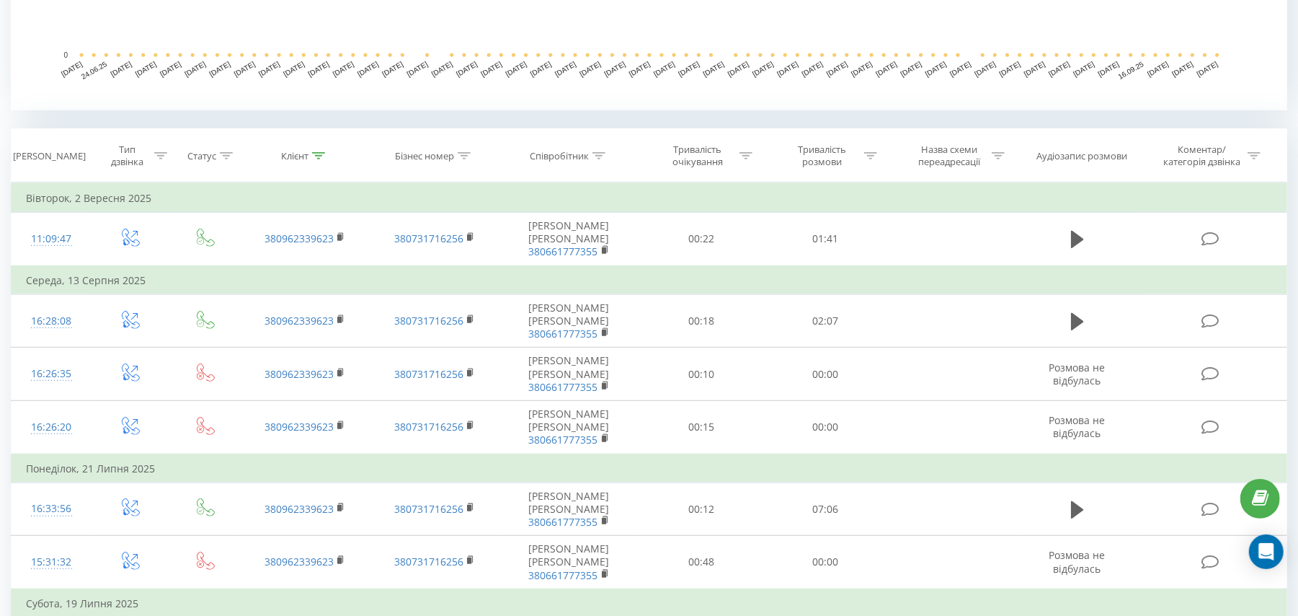
scroll to position [448, 0]
